Goal: Task Accomplishment & Management: Manage account settings

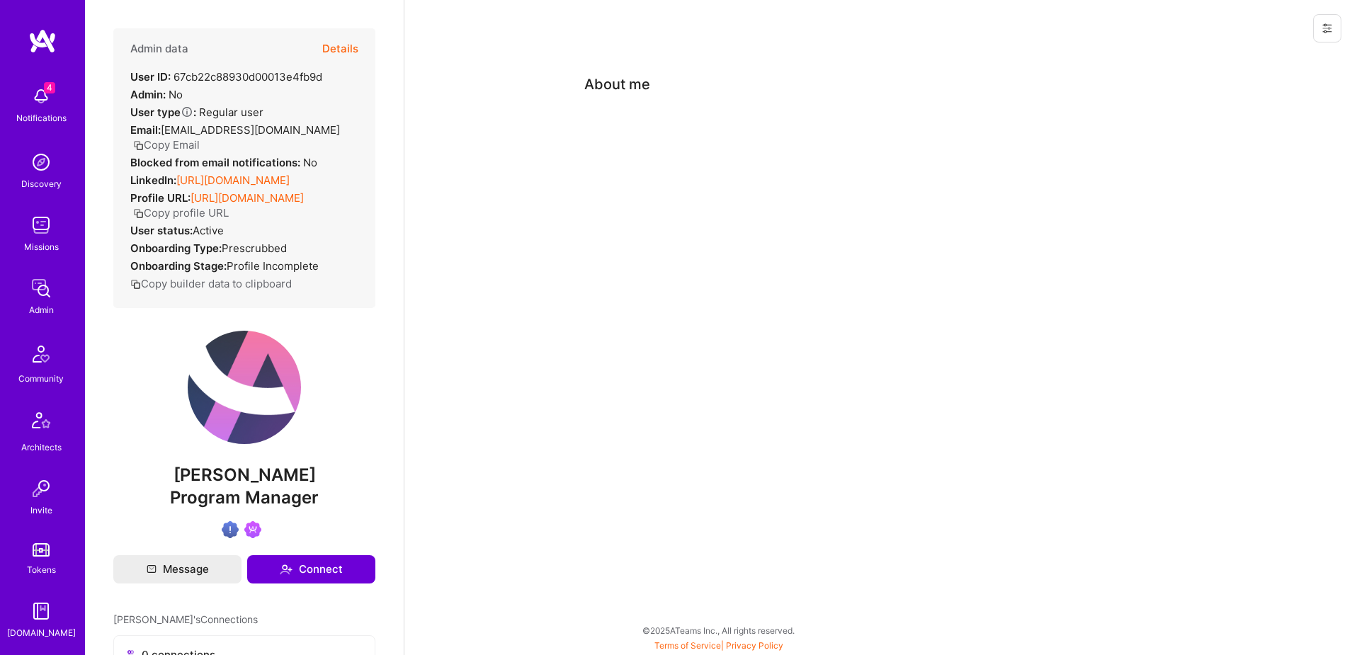
scroll to position [249, 0]
click at [43, 494] on img at bounding box center [41, 487] width 28 height 28
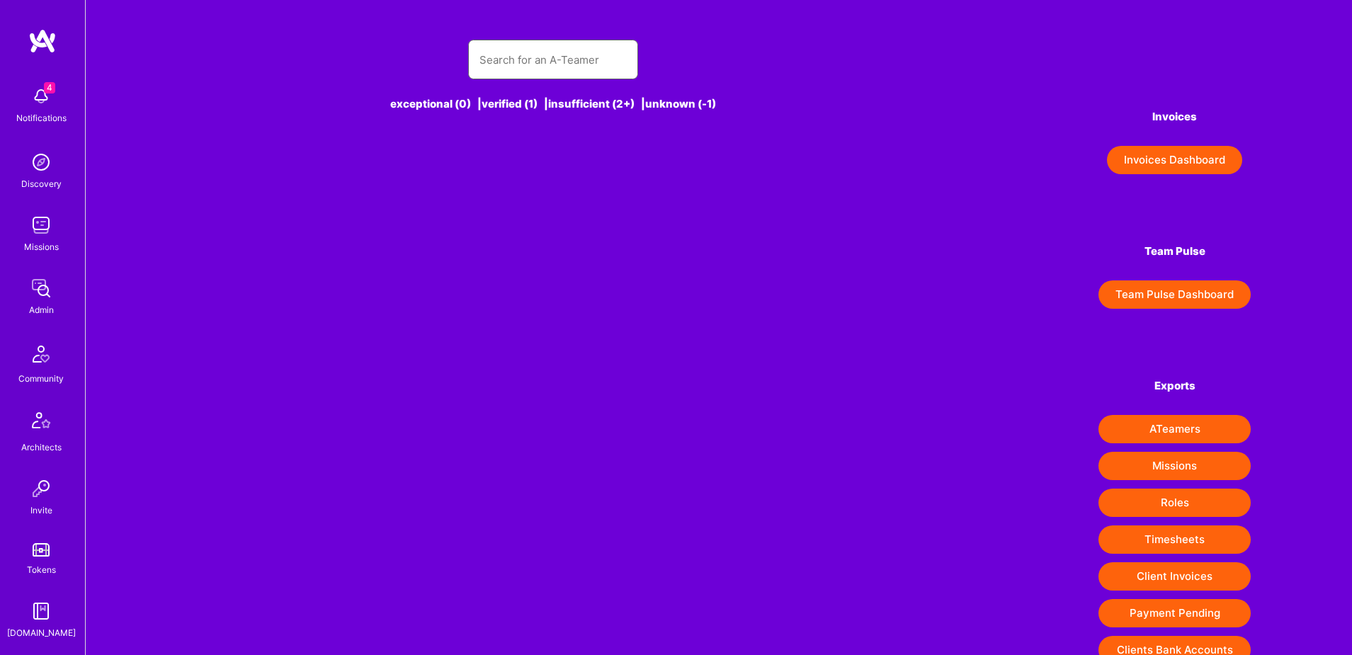
click at [575, 65] on input "text" at bounding box center [553, 60] width 147 height 36
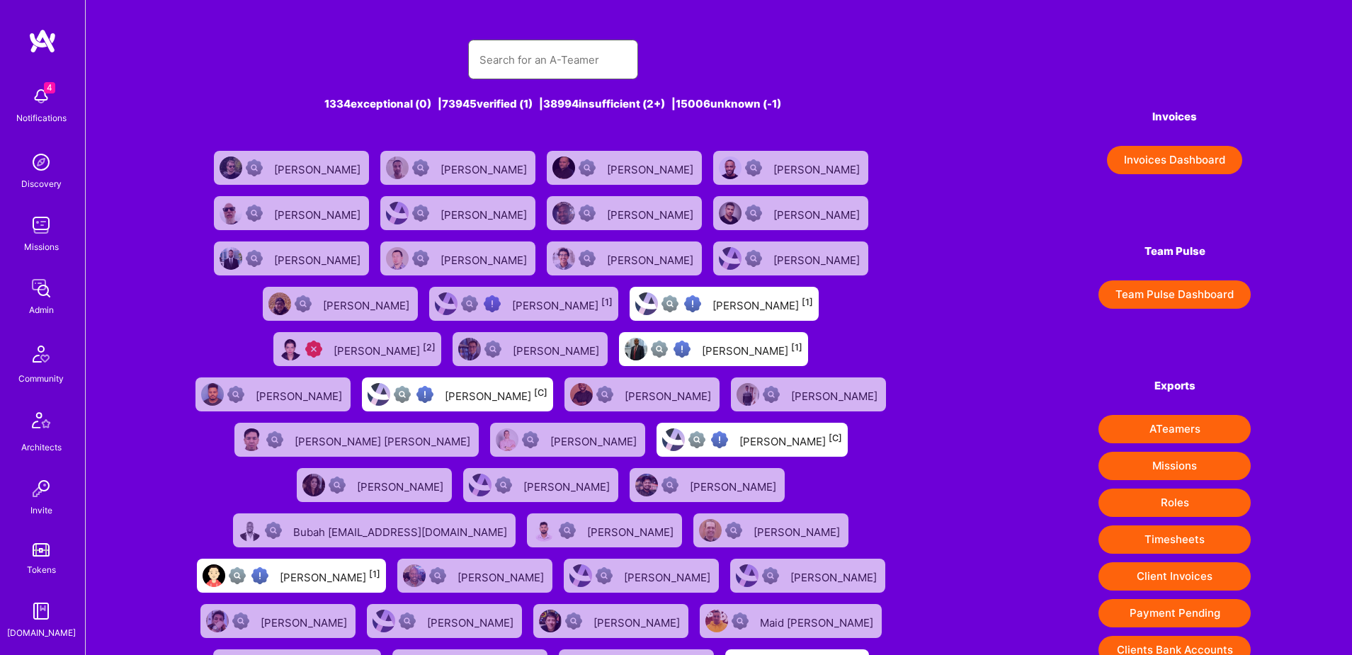
paste input "[EMAIL_ADDRESS][DOMAIN_NAME]"
type input "[EMAIL_ADDRESS][DOMAIN_NAME]"
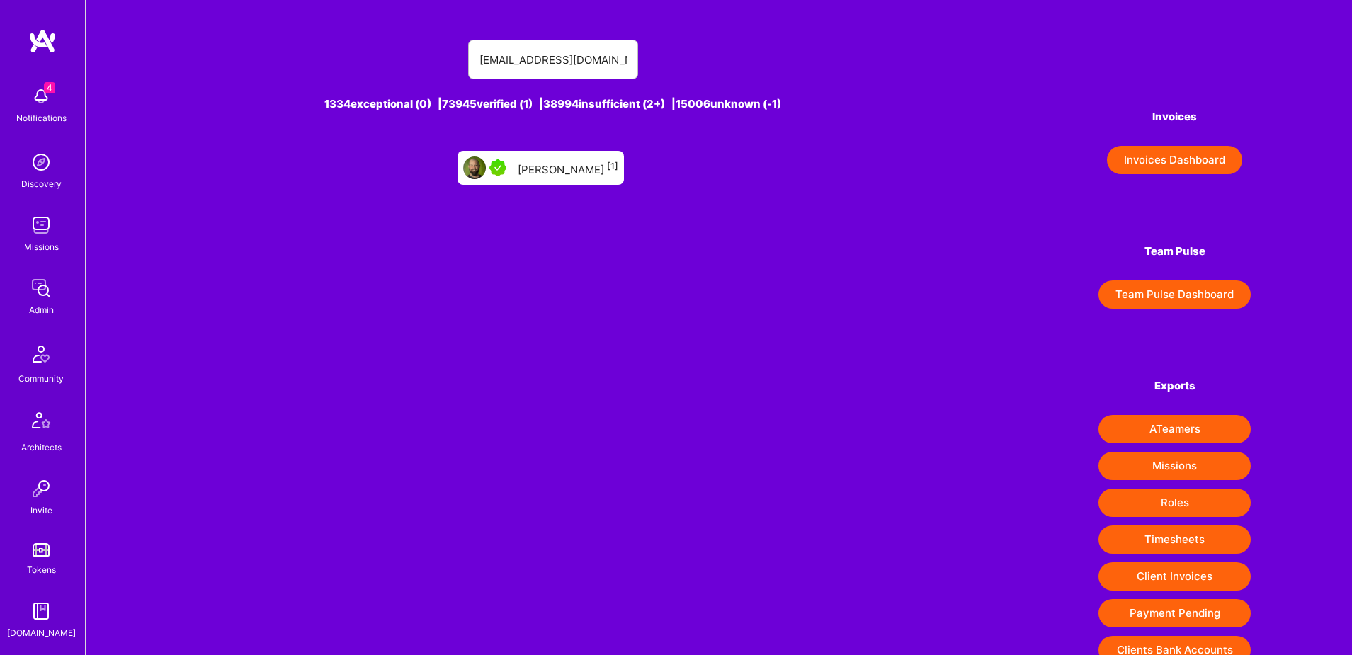
click at [571, 164] on div "[PERSON_NAME] [1]" at bounding box center [568, 168] width 101 height 18
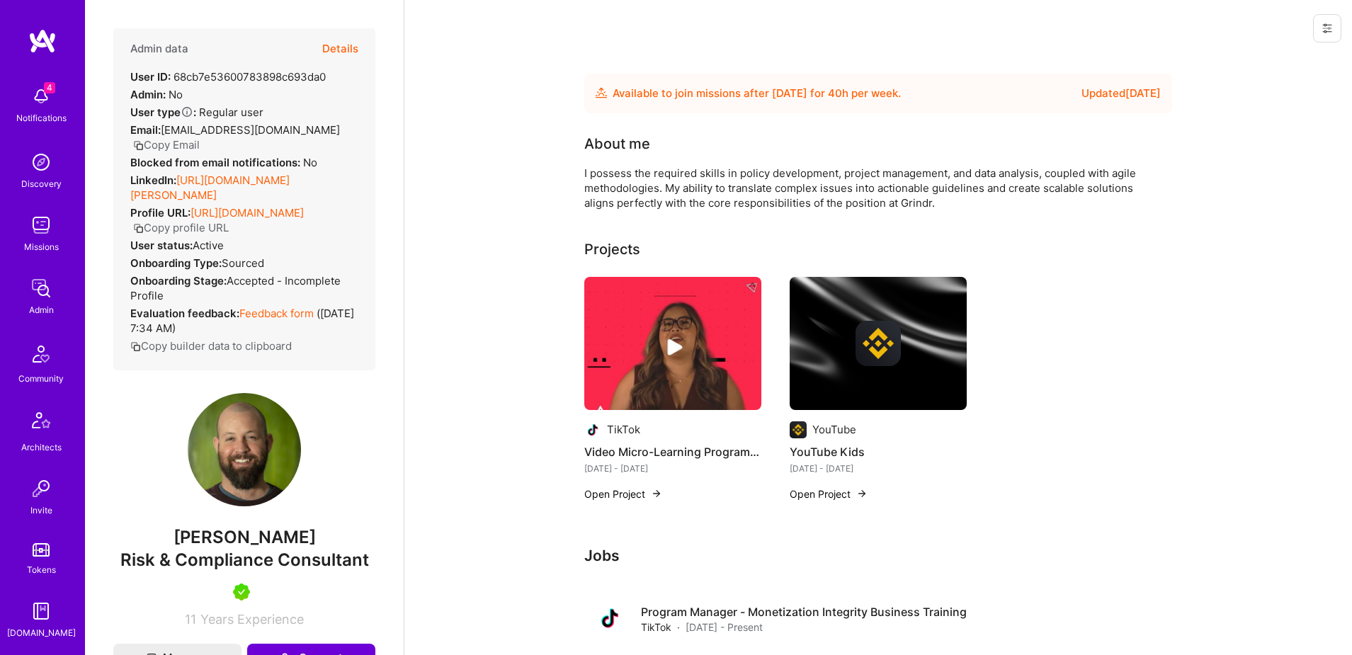
click at [1330, 31] on icon at bounding box center [1327, 28] width 9 height 9
click at [1299, 60] on button "Login as [PERSON_NAME]" at bounding box center [1266, 61] width 149 height 36
